Goal: Transaction & Acquisition: Book appointment/travel/reservation

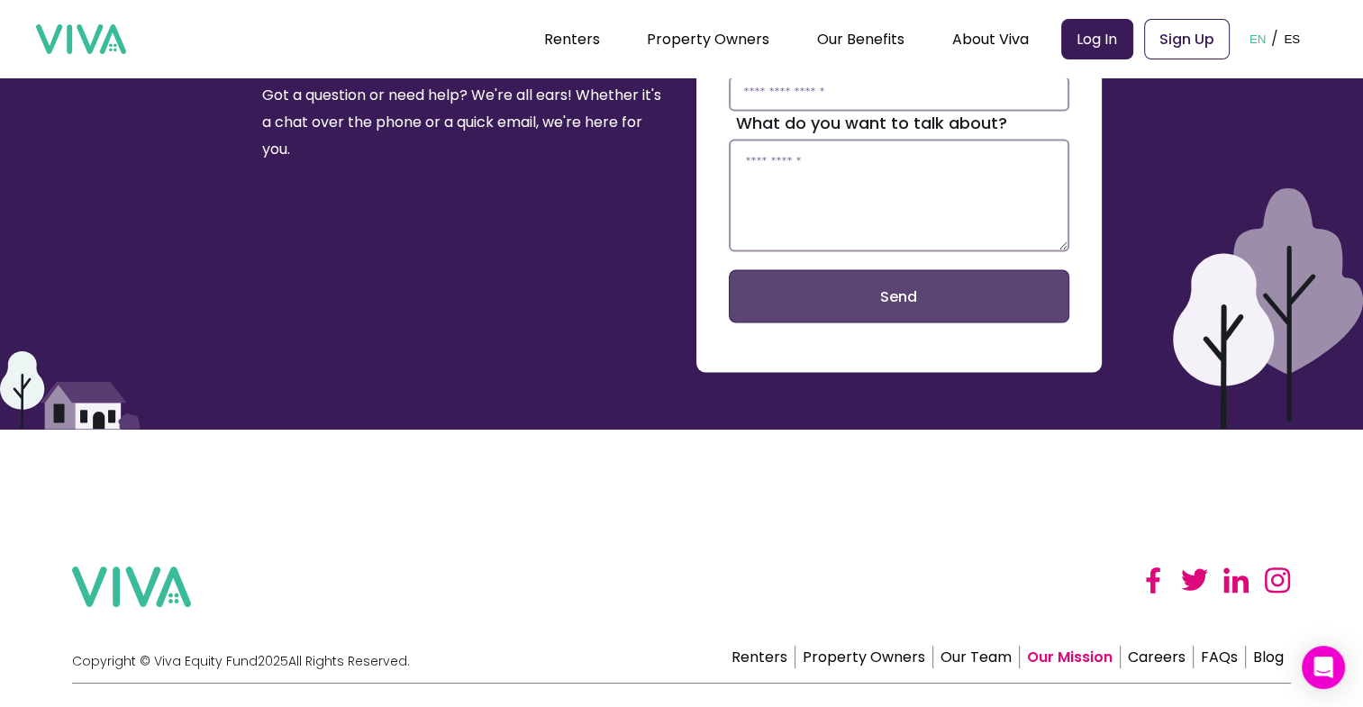
scroll to position [3248, 0]
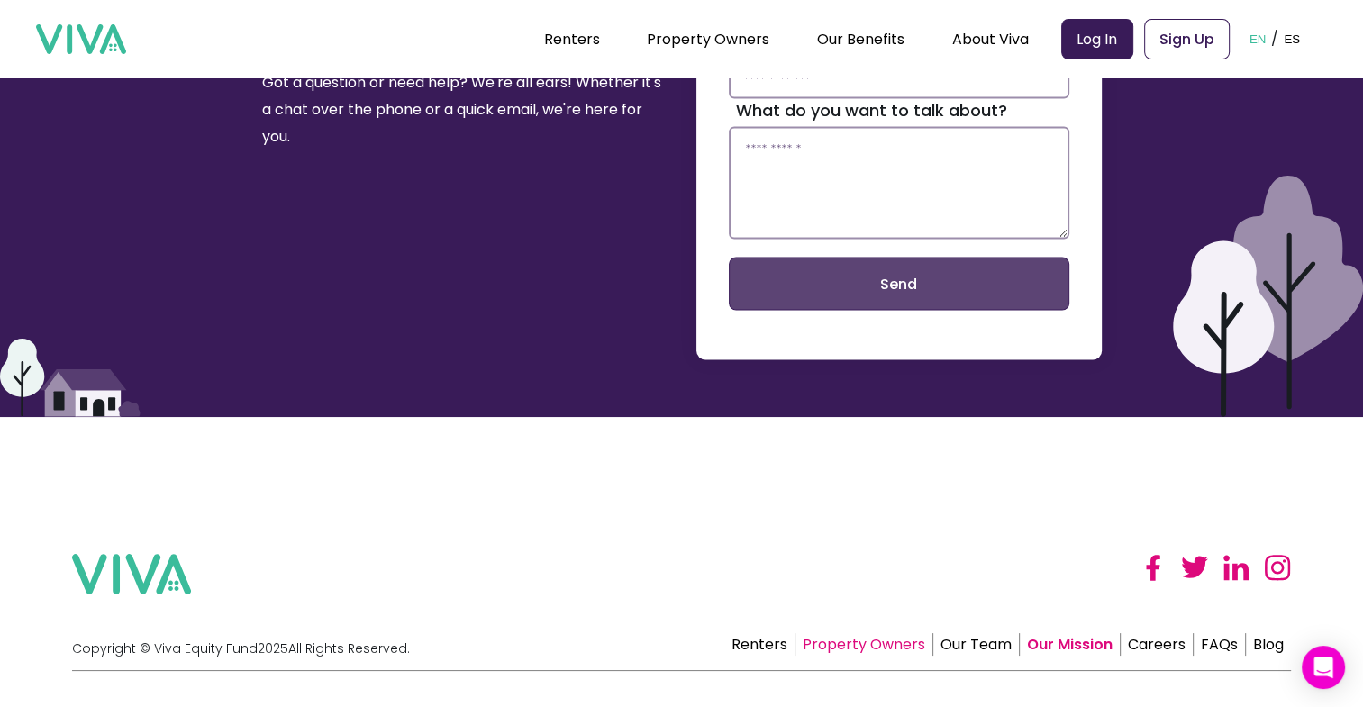
click at [910, 633] on link "Property Owners" at bounding box center [865, 644] width 138 height 23
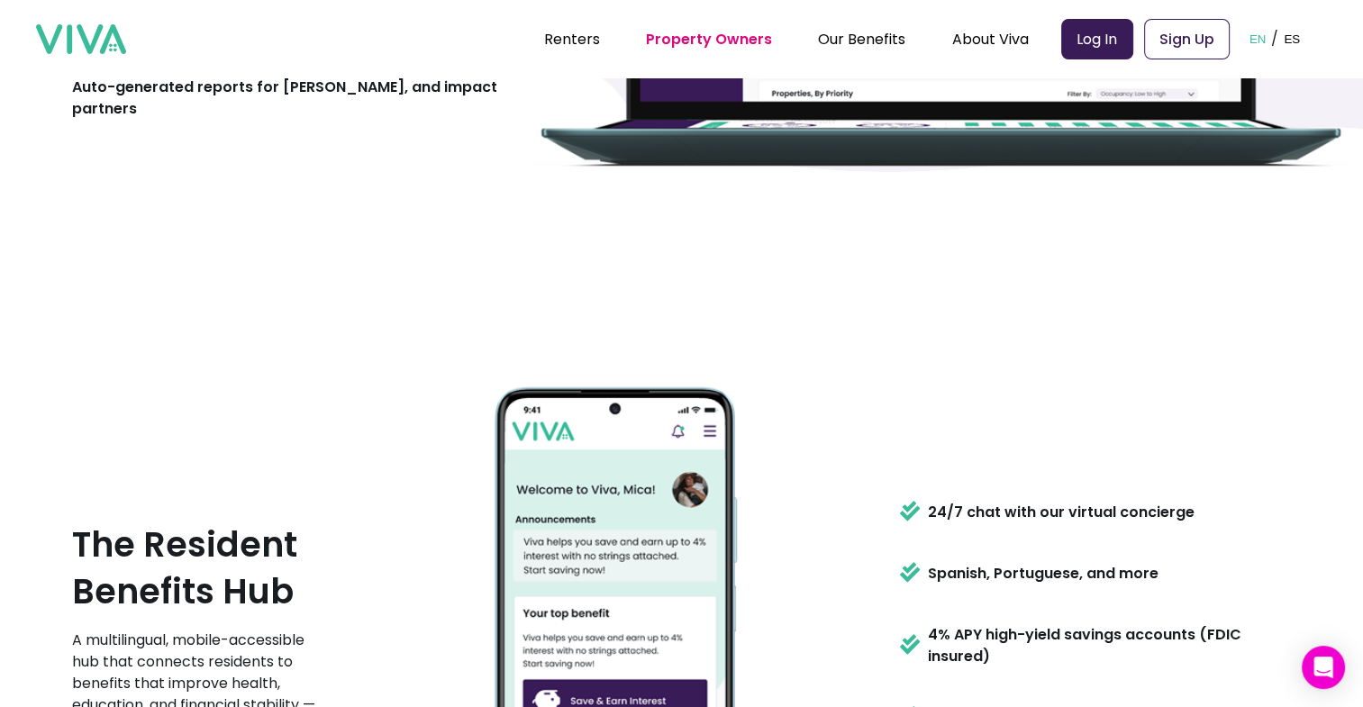
scroll to position [1982, 0]
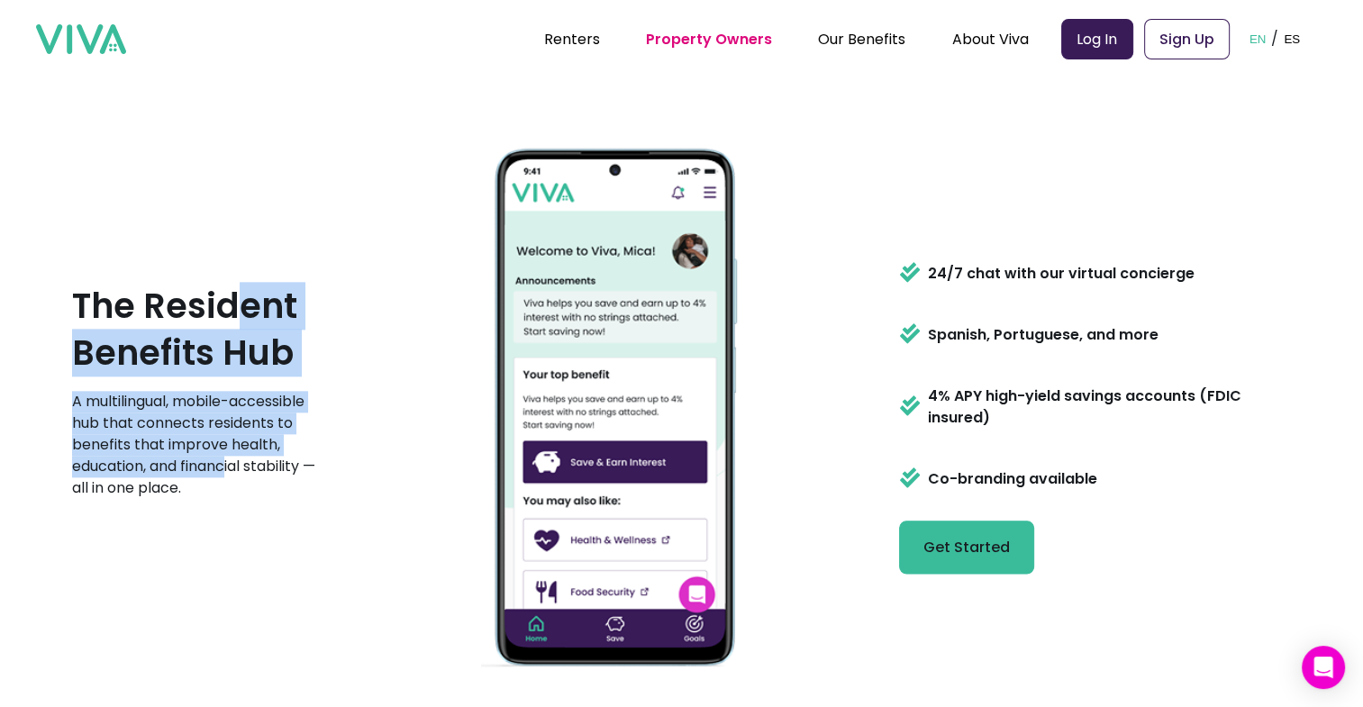
drag, startPoint x: 227, startPoint y: 308, endPoint x: 231, endPoint y: 454, distance: 146.0
click at [231, 454] on div "The Resident Benefits Hub A multilingual, mobile-accessible hub that connects r…" at bounding box center [202, 398] width 261 height 231
click at [231, 454] on p "A multilingual, mobile-accessible hub that connects residents to benefits that …" at bounding box center [202, 445] width 261 height 108
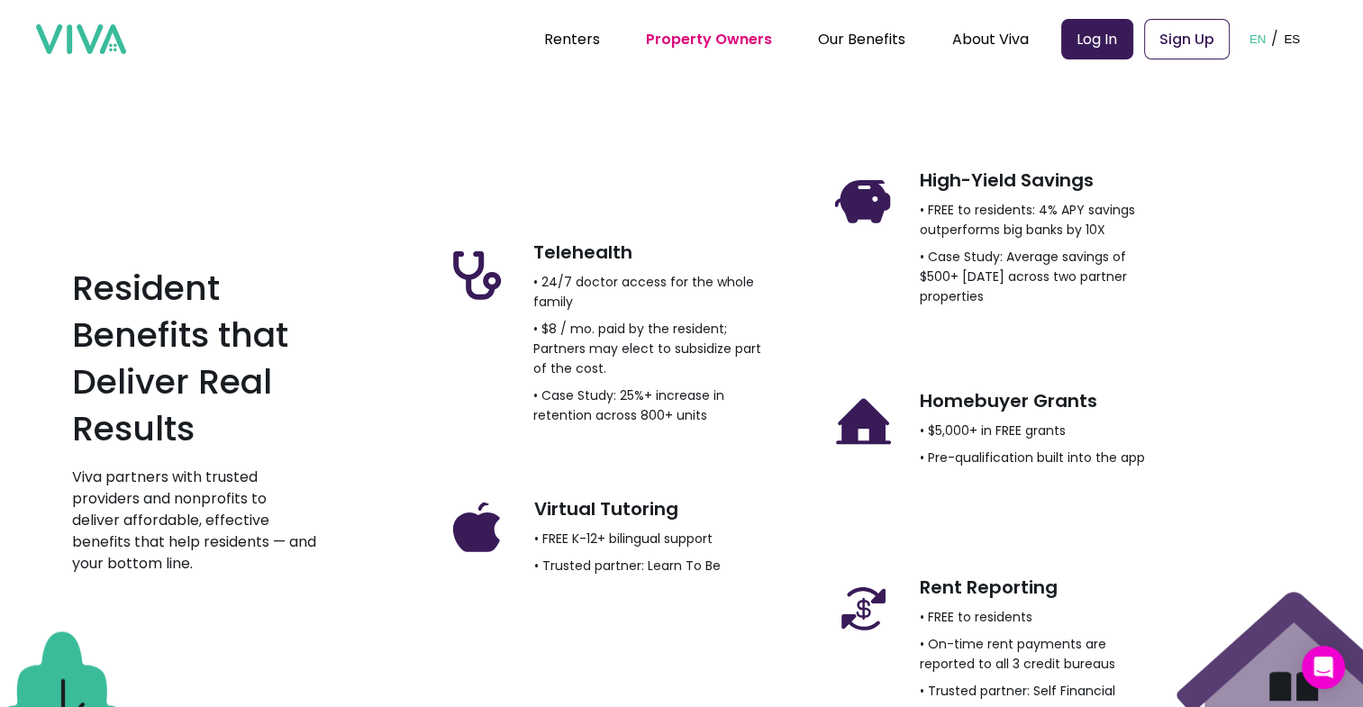
scroll to position [2613, 0]
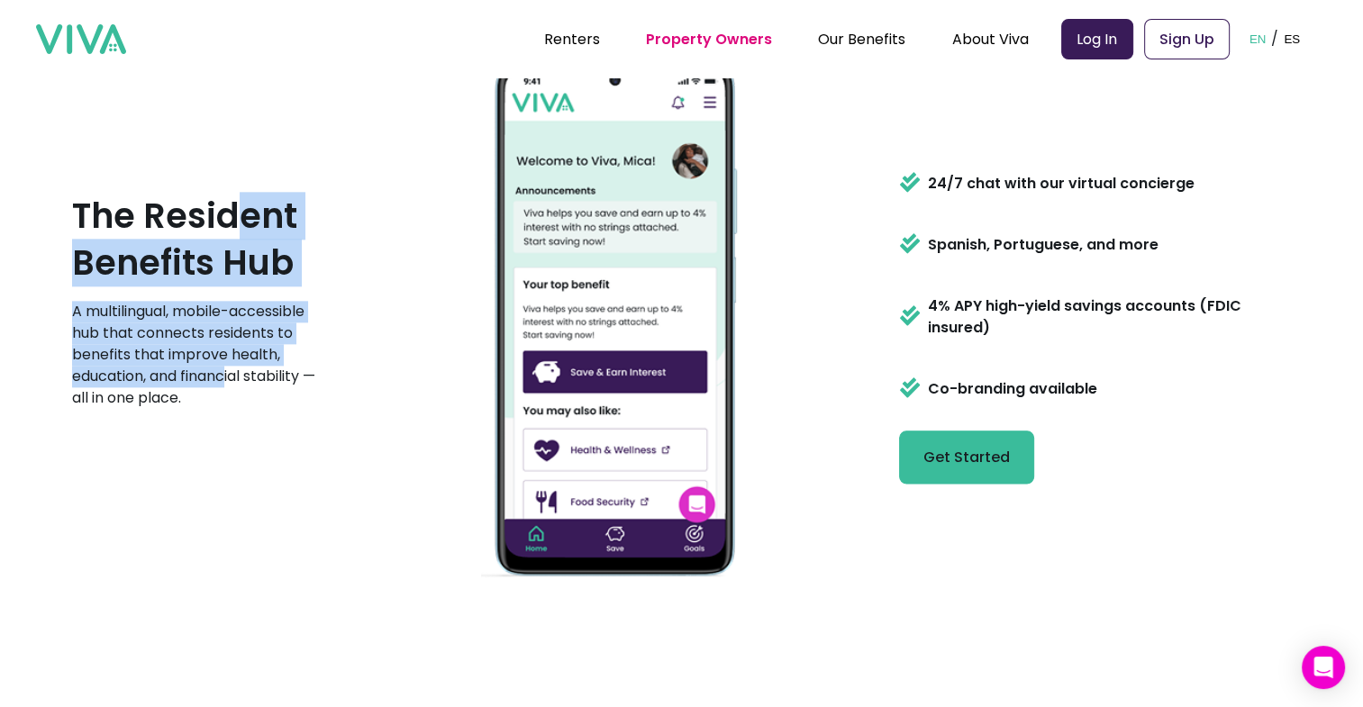
click at [980, 473] on button "Get Started" at bounding box center [966, 457] width 135 height 53
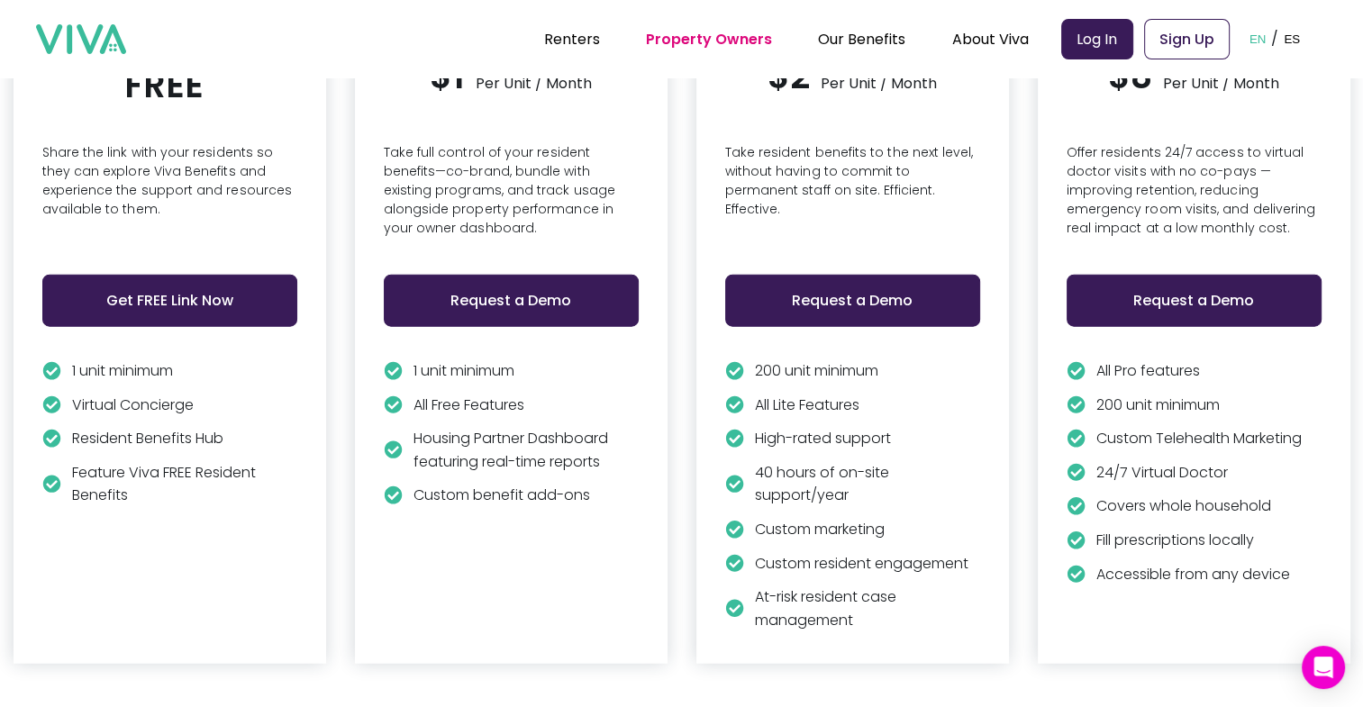
scroll to position [4360, 0]
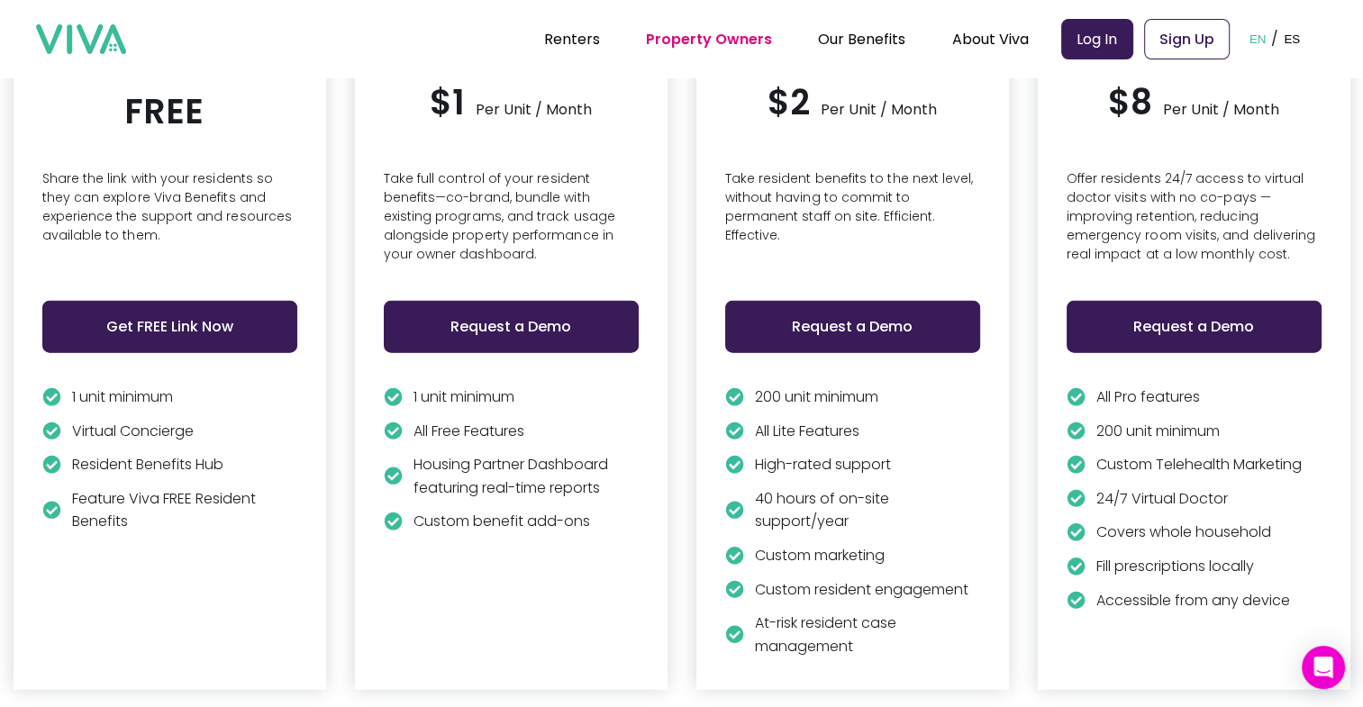
click at [516, 318] on button "Request a Demo" at bounding box center [511, 327] width 255 height 52
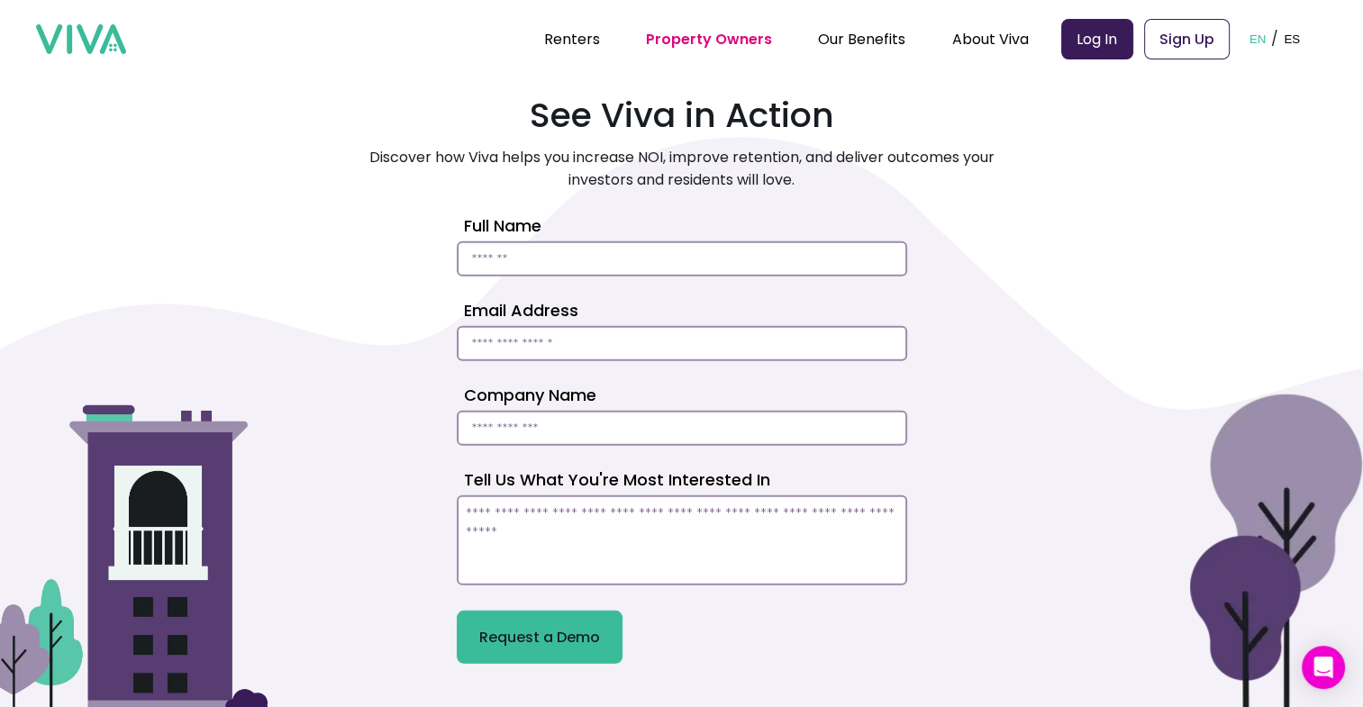
click at [1074, 469] on div "See Viva in Action Discover how Viva helps you increase NOI, improve retention,…" at bounding box center [681, 363] width 1219 height 601
